Goal: Task Accomplishment & Management: Complete application form

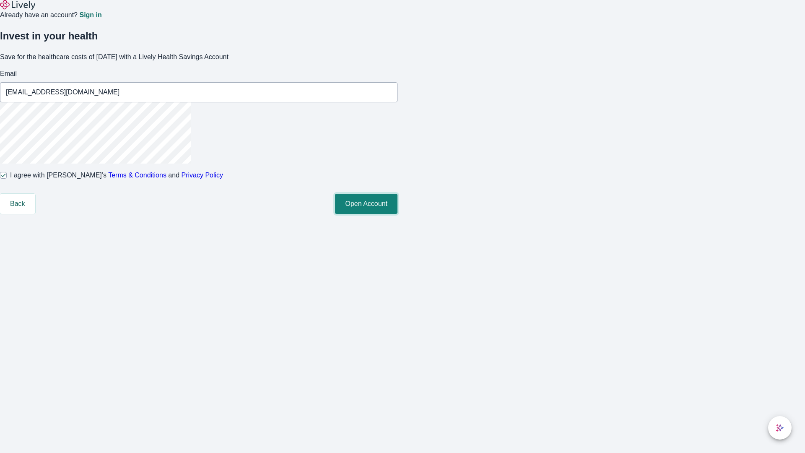
click at [398, 214] on button "Open Account" at bounding box center [366, 204] width 62 height 20
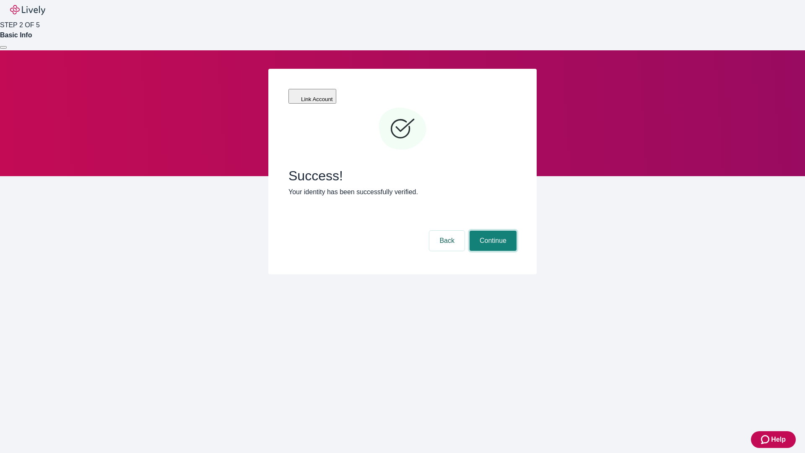
click at [492, 231] on button "Continue" at bounding box center [493, 241] width 47 height 20
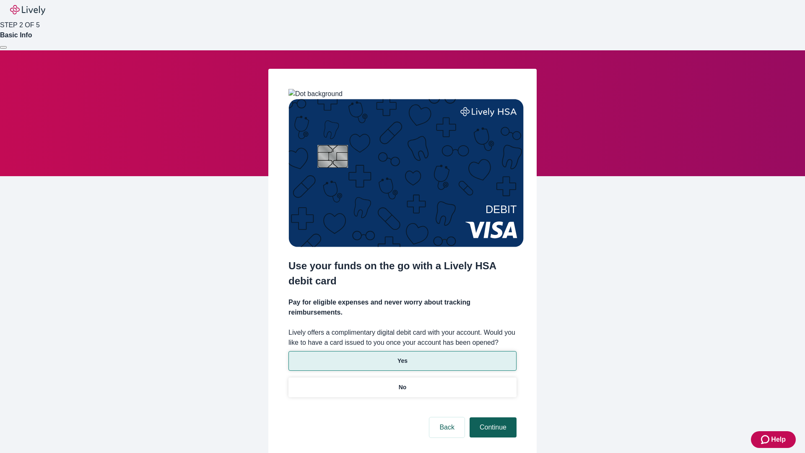
click at [402, 356] on p "Yes" at bounding box center [403, 360] width 10 height 9
click at [492, 417] on button "Continue" at bounding box center [493, 427] width 47 height 20
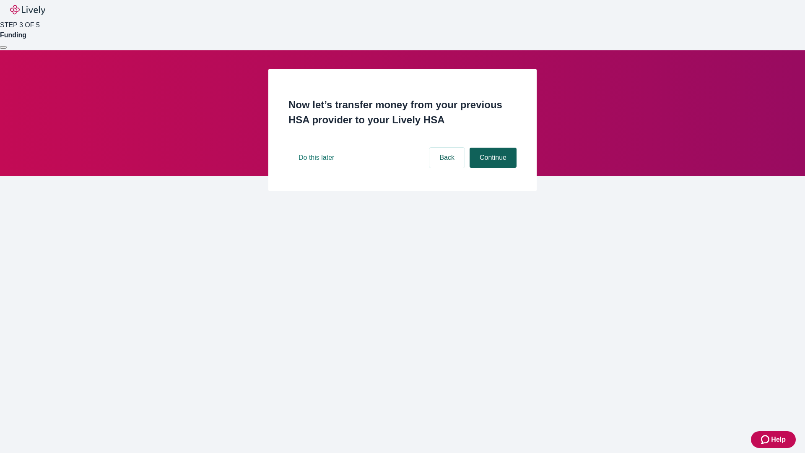
click at [492, 168] on button "Continue" at bounding box center [493, 158] width 47 height 20
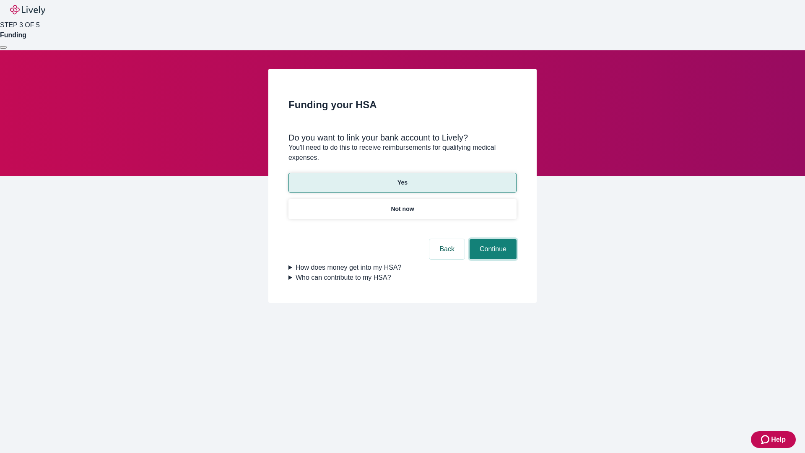
click at [492, 239] on button "Continue" at bounding box center [493, 249] width 47 height 20
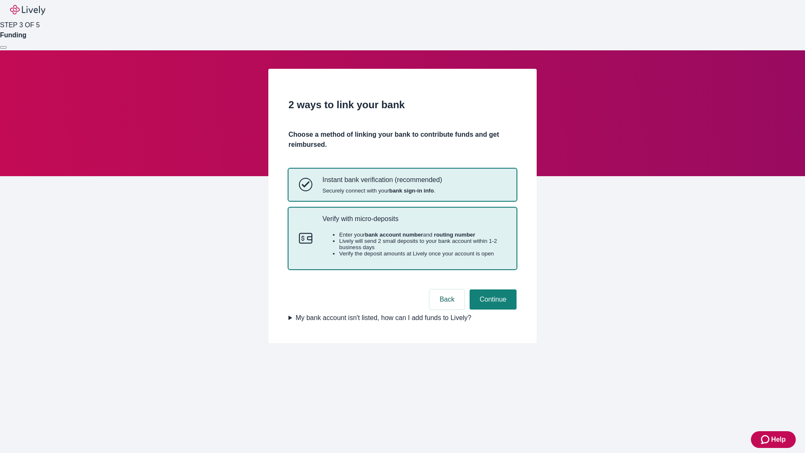
click at [414, 223] on p "Verify with micro-deposits" at bounding box center [414, 219] width 184 height 8
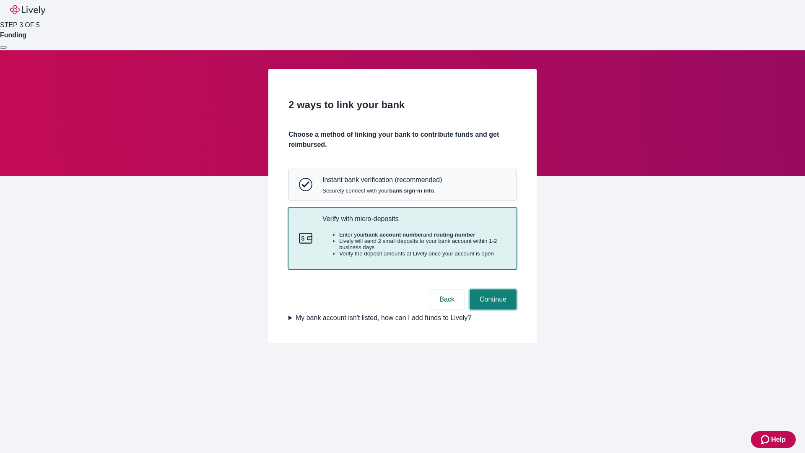
click at [492, 309] on button "Continue" at bounding box center [493, 299] width 47 height 20
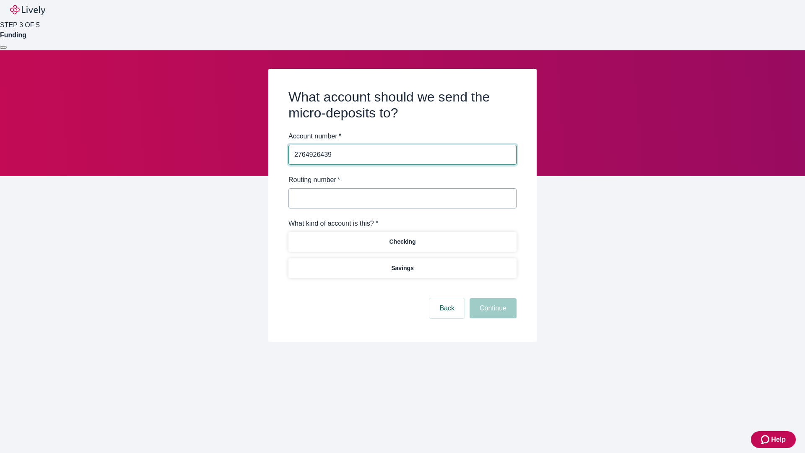
type input "2764926439"
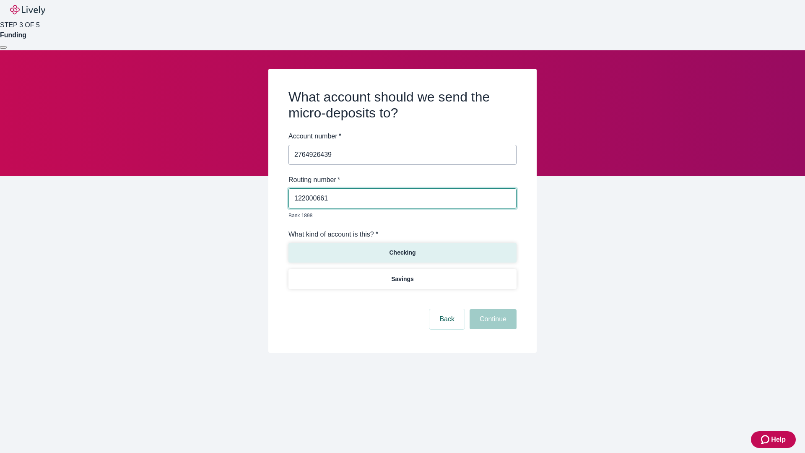
type input "122000661"
click at [402, 248] on p "Checking" at bounding box center [402, 252] width 26 height 9
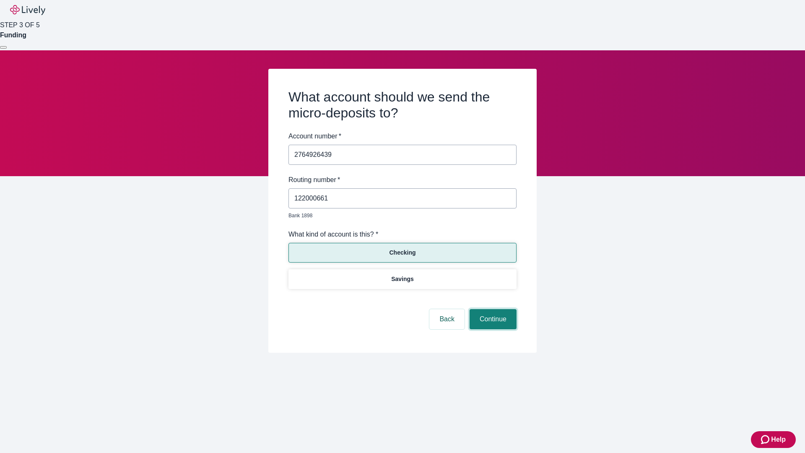
click at [492, 309] on button "Continue" at bounding box center [493, 319] width 47 height 20
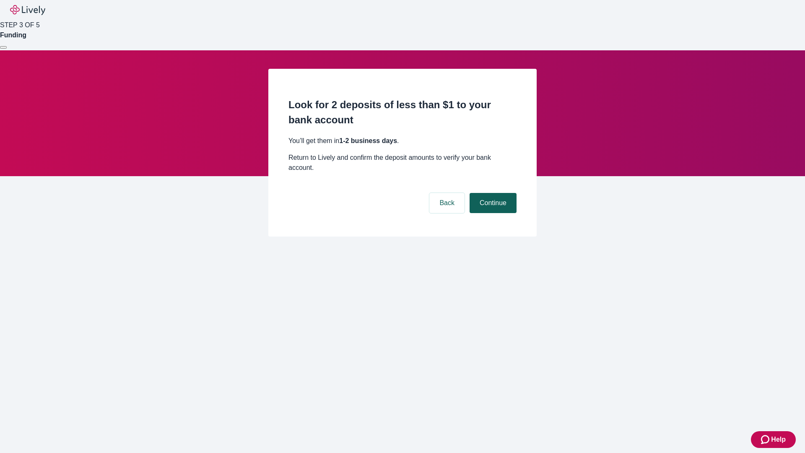
click at [492, 193] on button "Continue" at bounding box center [493, 203] width 47 height 20
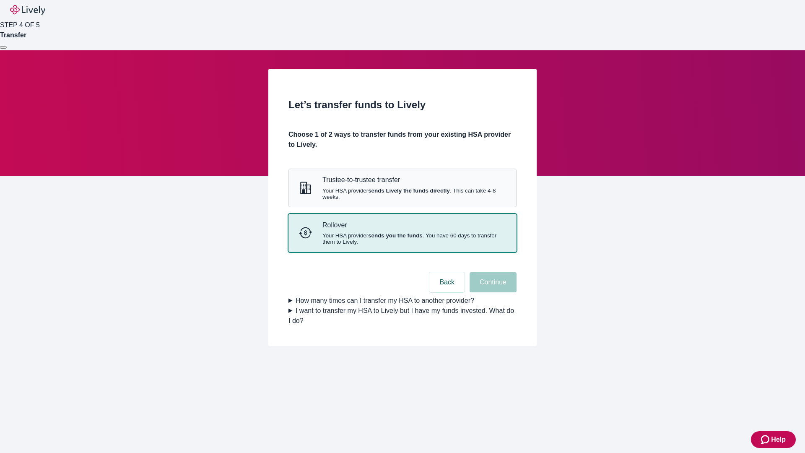
click at [402, 239] on strong "sends you the funds" at bounding box center [395, 235] width 55 height 6
click at [492, 292] on button "Continue" at bounding box center [493, 282] width 47 height 20
